Goal: Task Accomplishment & Management: Use online tool/utility

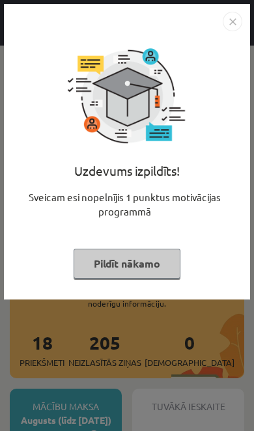
click at [146, 267] on button "Pildīt nākamo" at bounding box center [127, 264] width 107 height 30
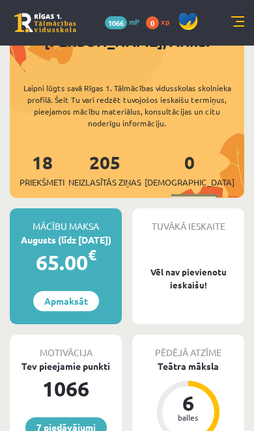
scroll to position [184, 0]
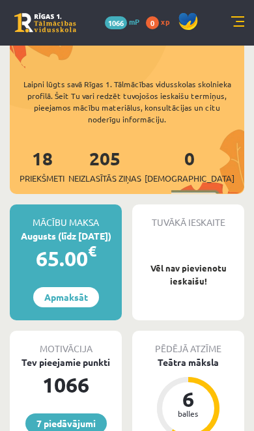
click at [236, 16] on link at bounding box center [237, 22] width 13 height 13
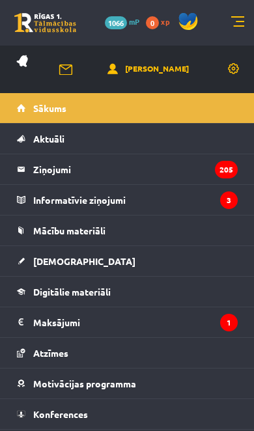
click at [33, 23] on link at bounding box center [45, 23] width 62 height 20
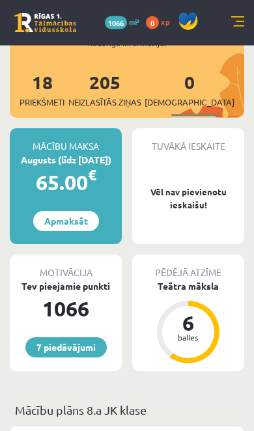
scroll to position [262, 0]
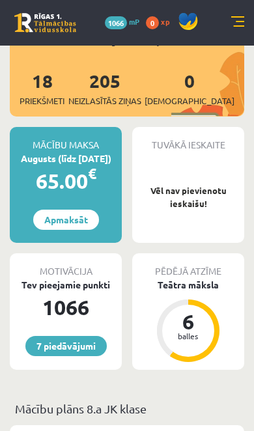
click at [242, 20] on link at bounding box center [237, 22] width 13 height 13
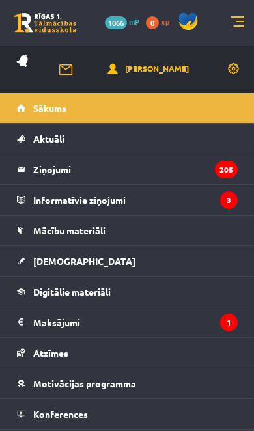
click at [102, 264] on link "[DEMOGRAPHIC_DATA]" at bounding box center [127, 261] width 221 height 30
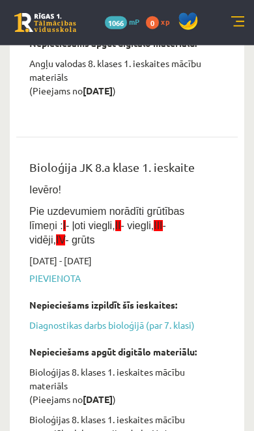
scroll to position [276, 0]
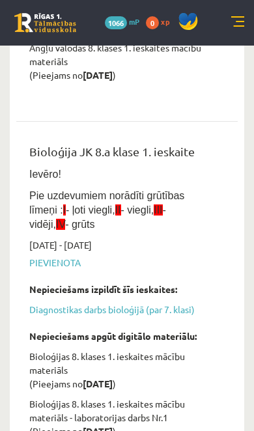
click at [177, 305] on link "Diagnostikas darbs bioloģijā (par 7. klasi)" at bounding box center [117, 310] width 176 height 14
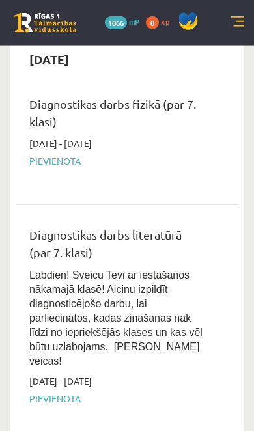
scroll to position [1968, 0]
